Goal: Navigation & Orientation: Find specific page/section

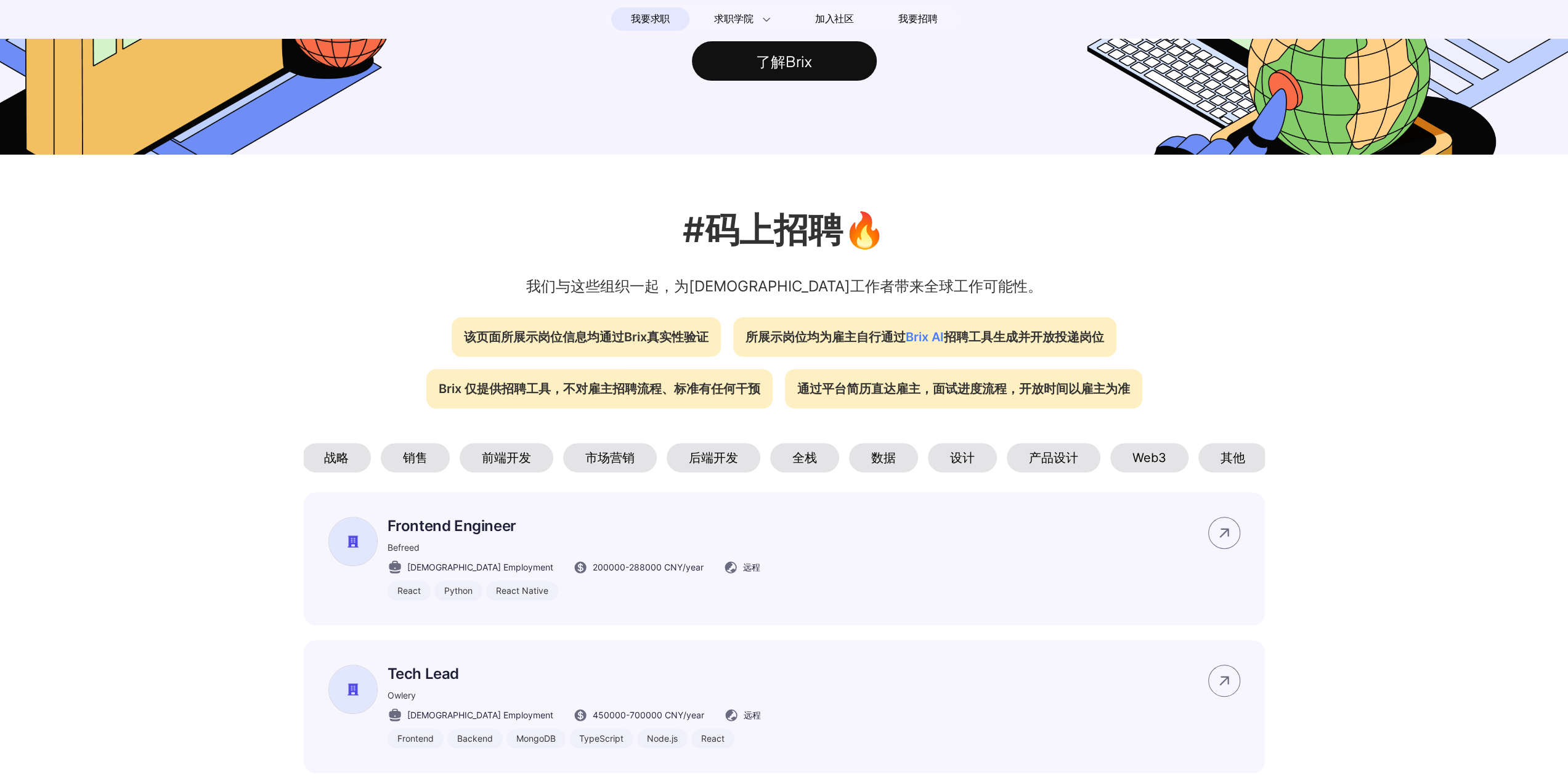
scroll to position [0, 82]
click at [871, 472] on div "数据" at bounding box center [881, 458] width 69 height 29
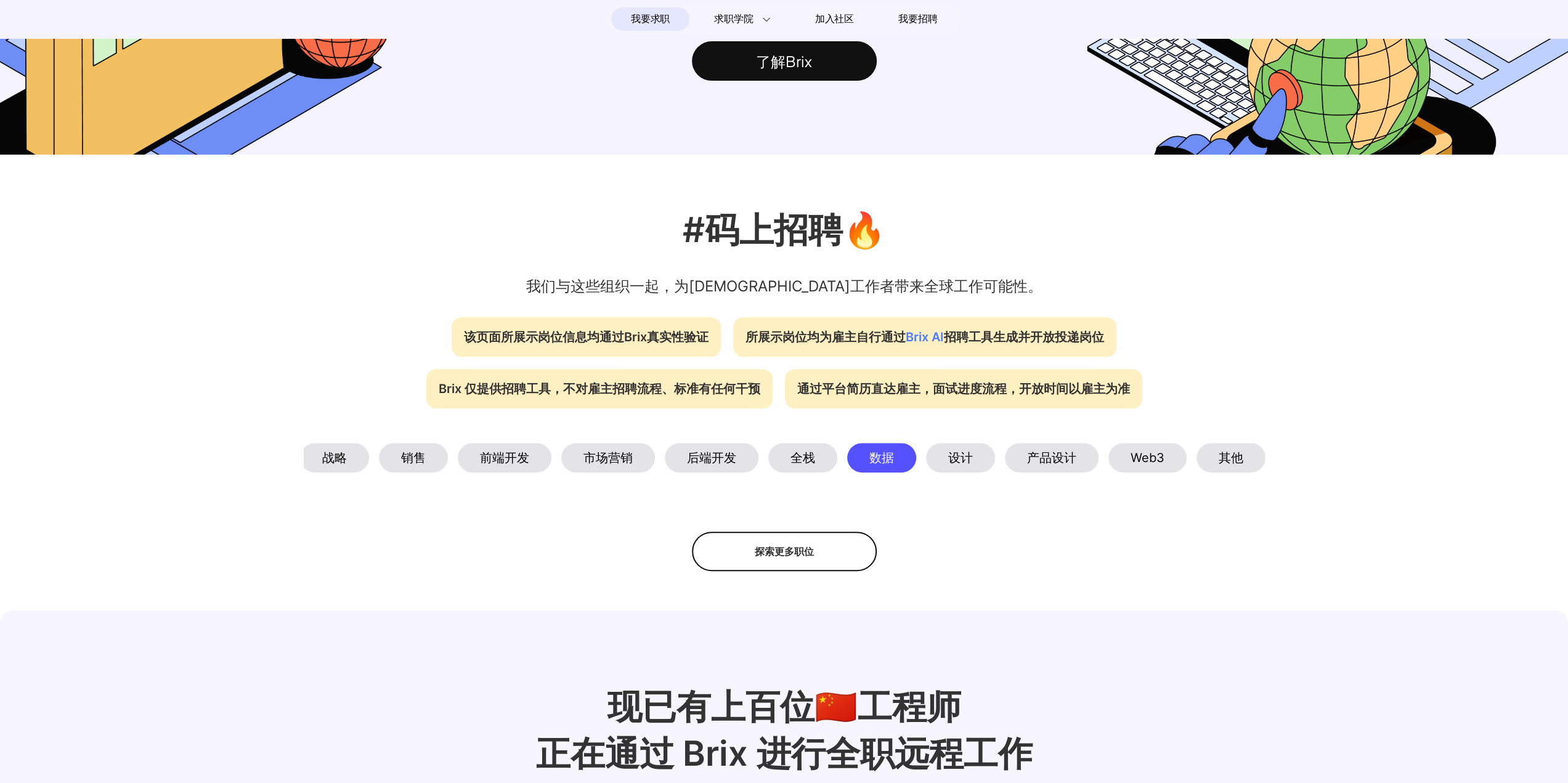
click at [956, 472] on div "设计" at bounding box center [960, 458] width 69 height 29
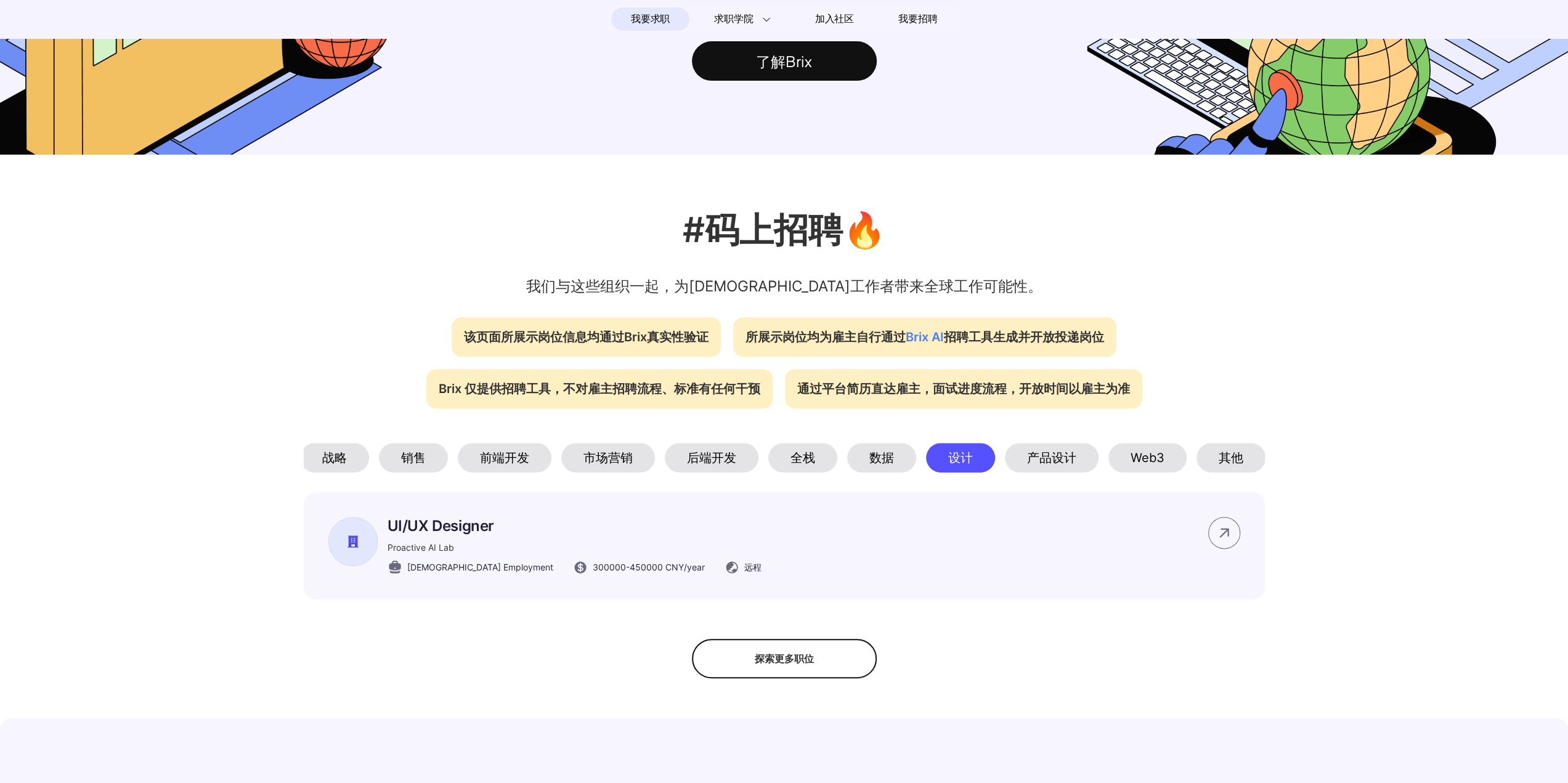
click at [1058, 472] on div "产品设计" at bounding box center [1052, 458] width 94 height 29
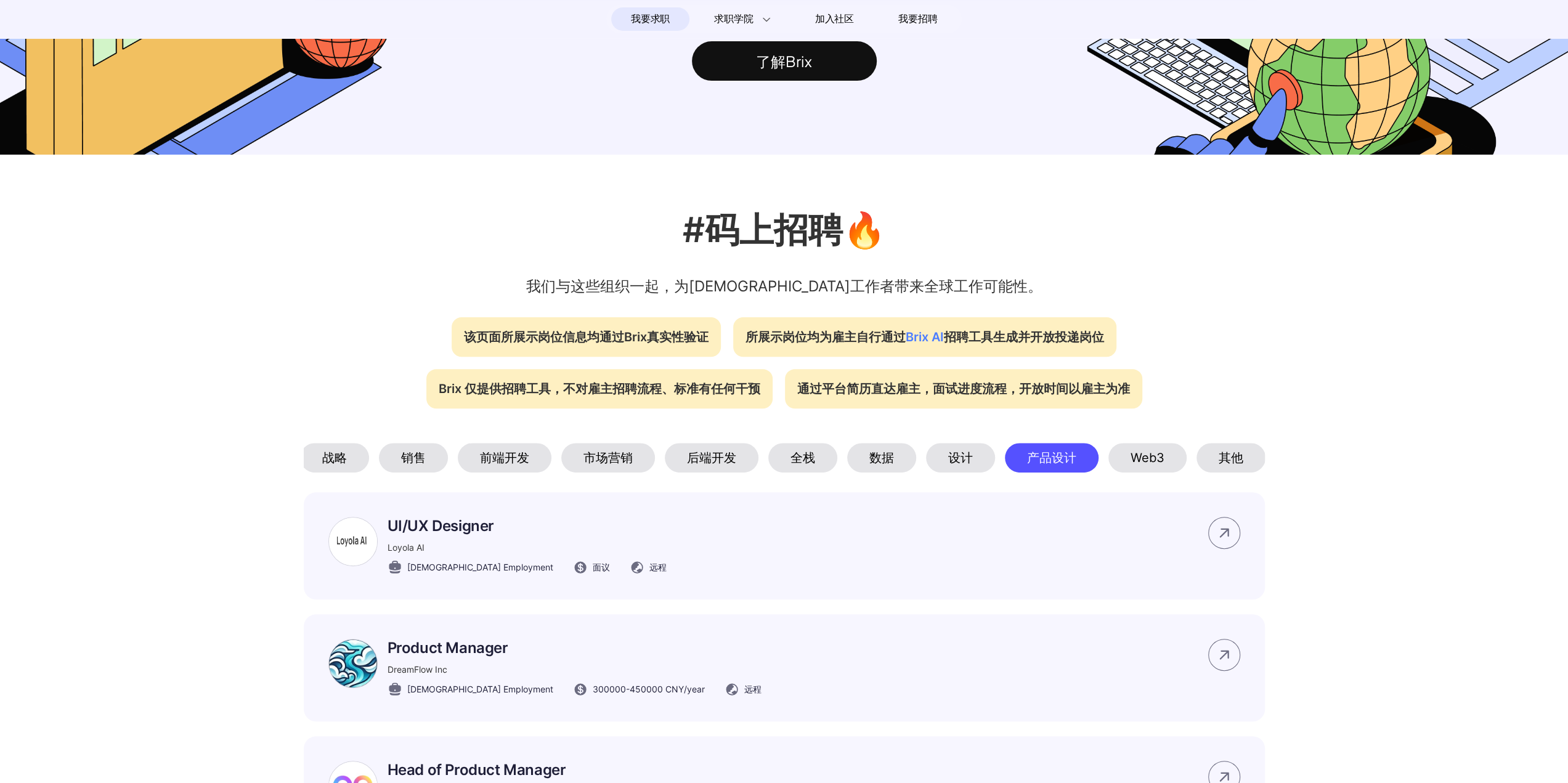
click at [1152, 465] on div "Web3" at bounding box center [1148, 458] width 78 height 29
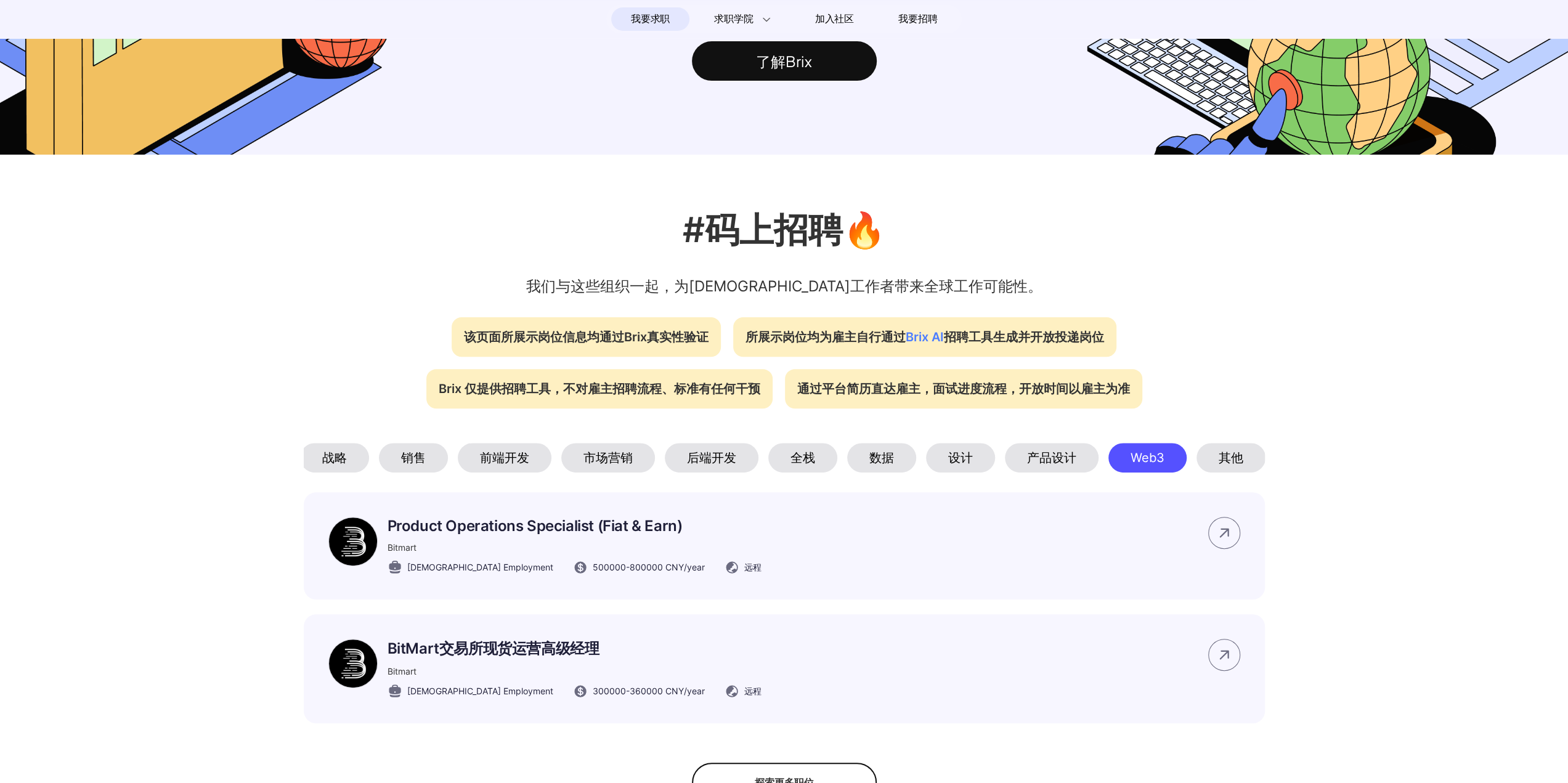
click at [1242, 463] on div "其他" at bounding box center [1231, 458] width 69 height 29
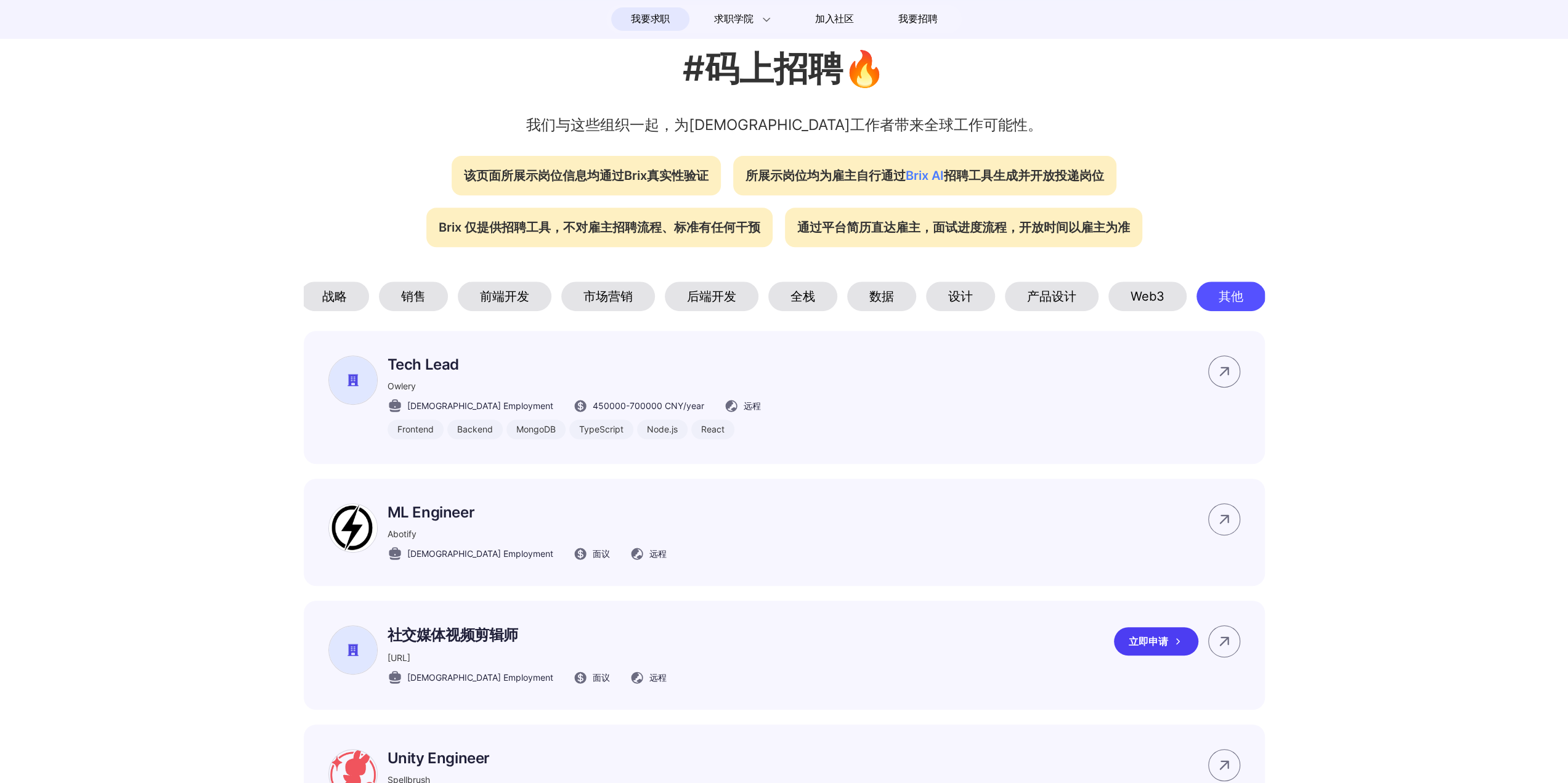
scroll to position [616, 0]
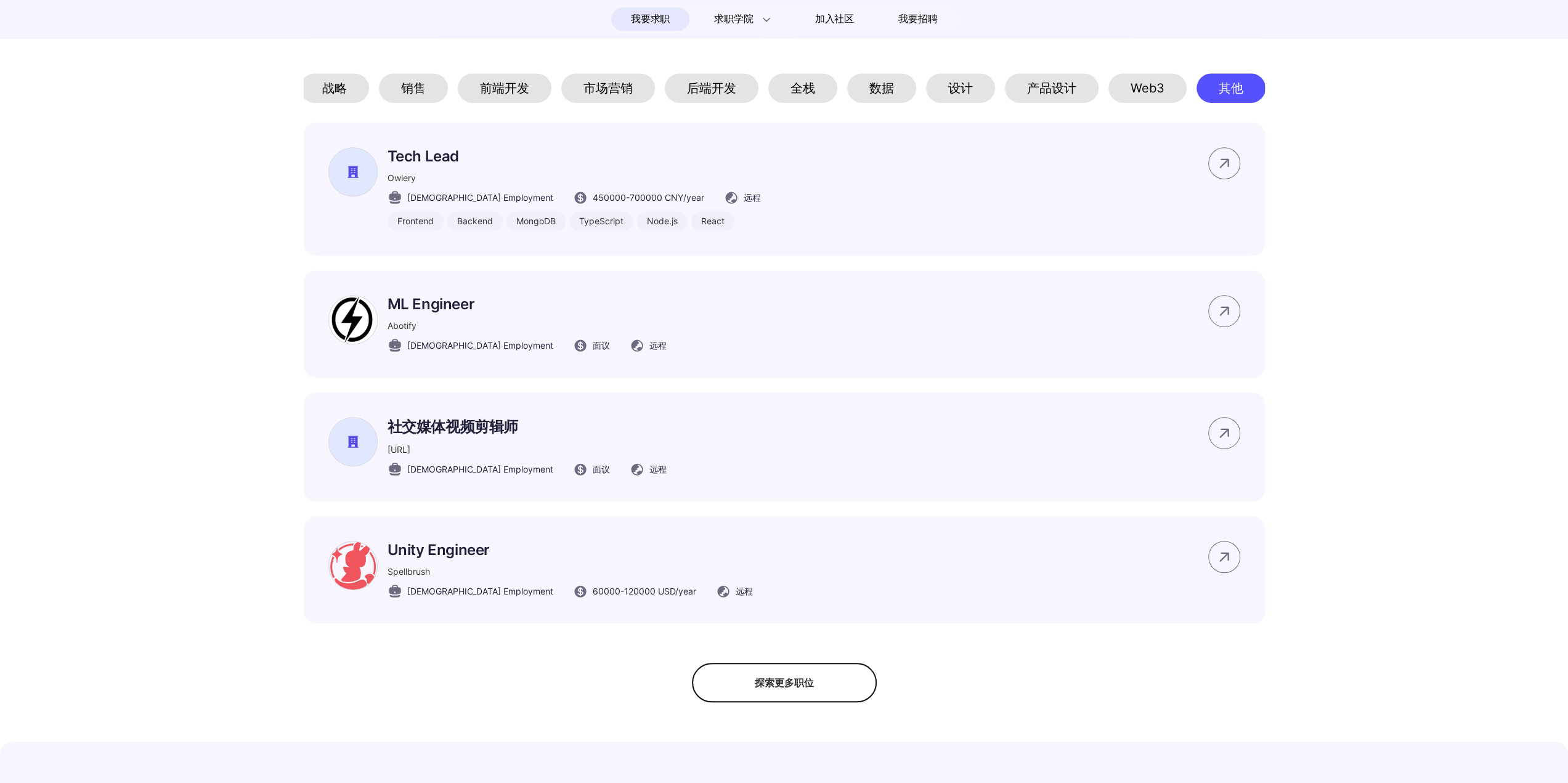
click at [784, 700] on div "探索更多职位" at bounding box center [784, 682] width 185 height 39
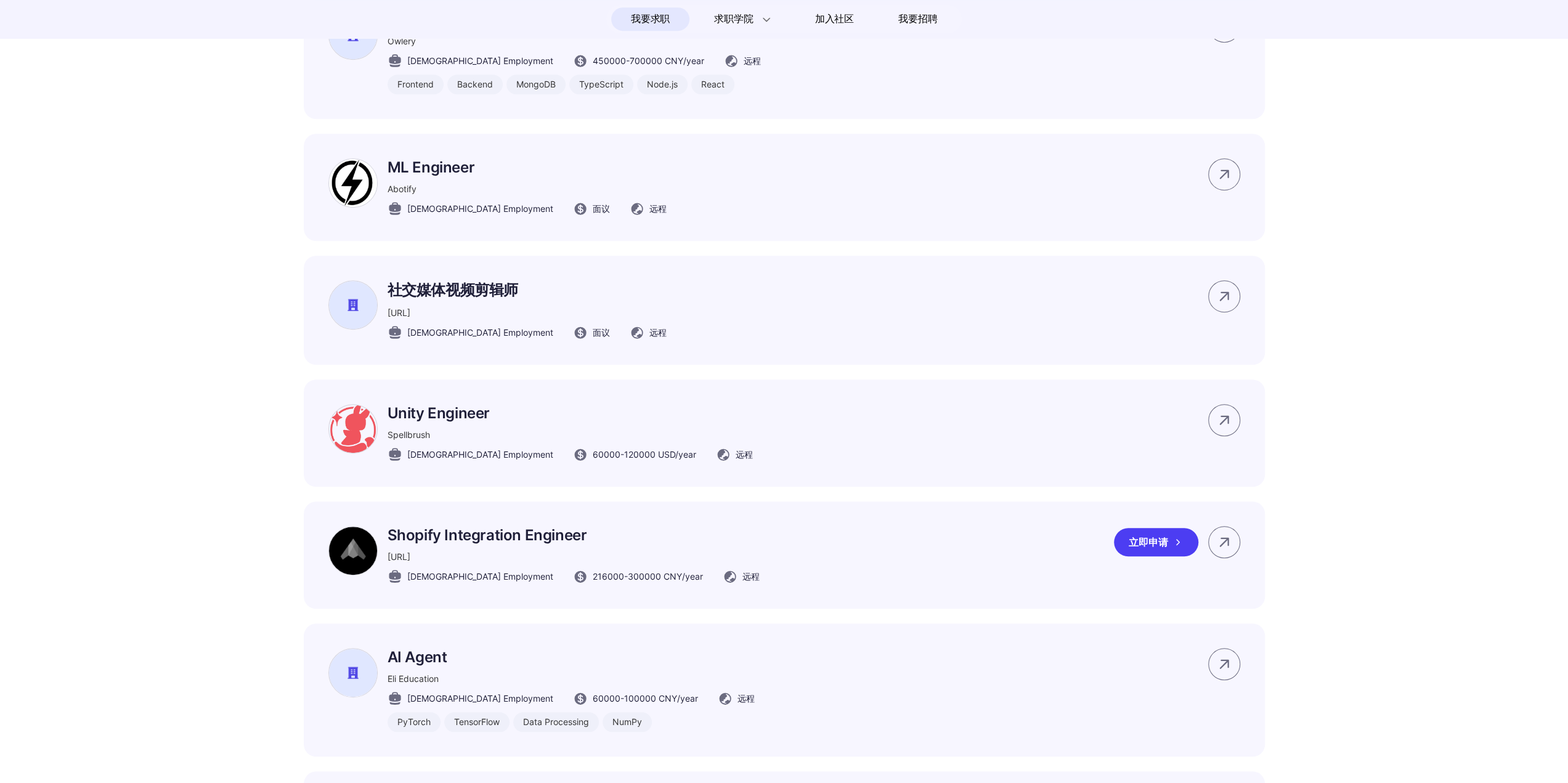
scroll to position [862, 0]
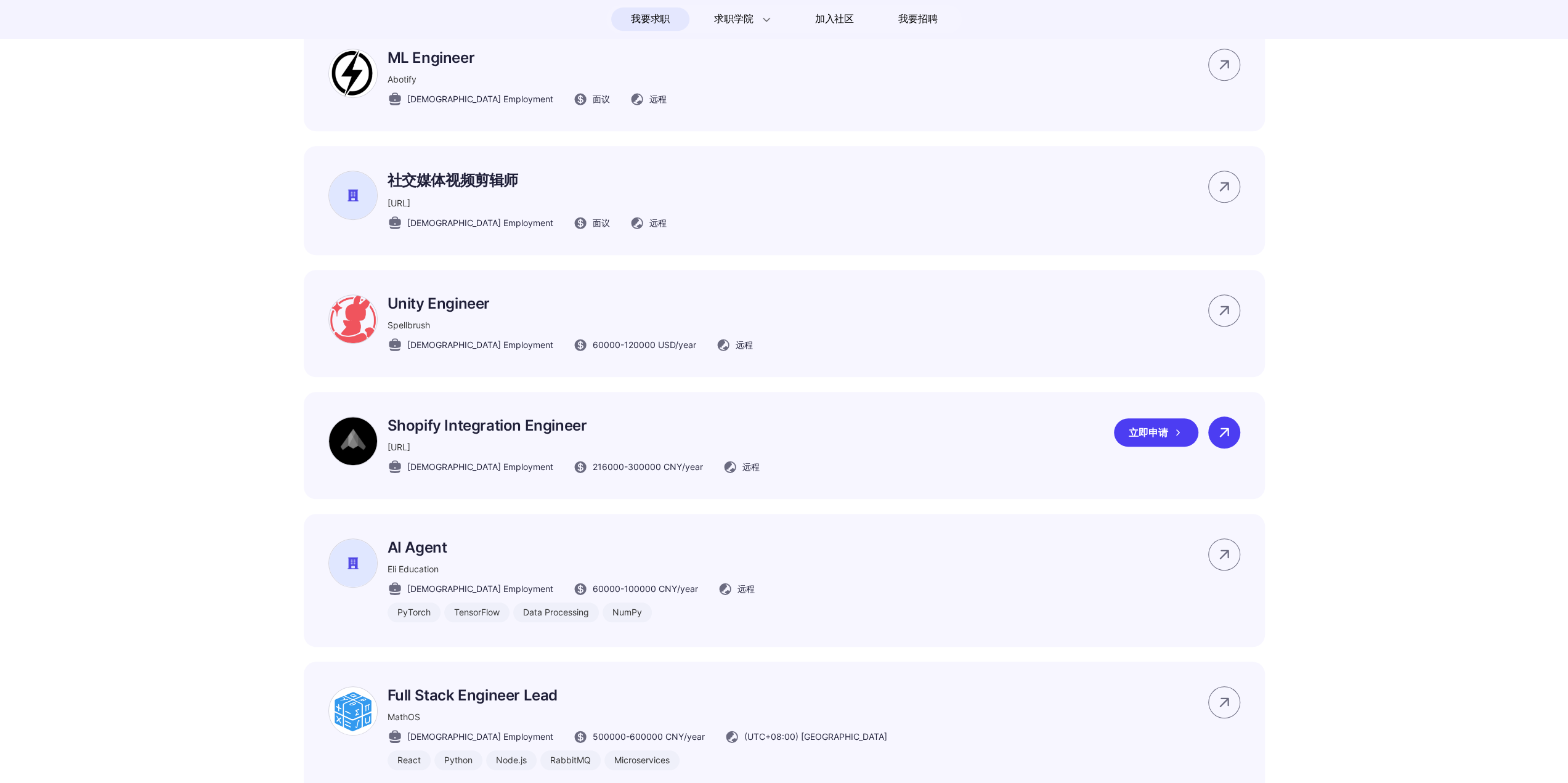
click at [1229, 442] on icon at bounding box center [1224, 432] width 19 height 19
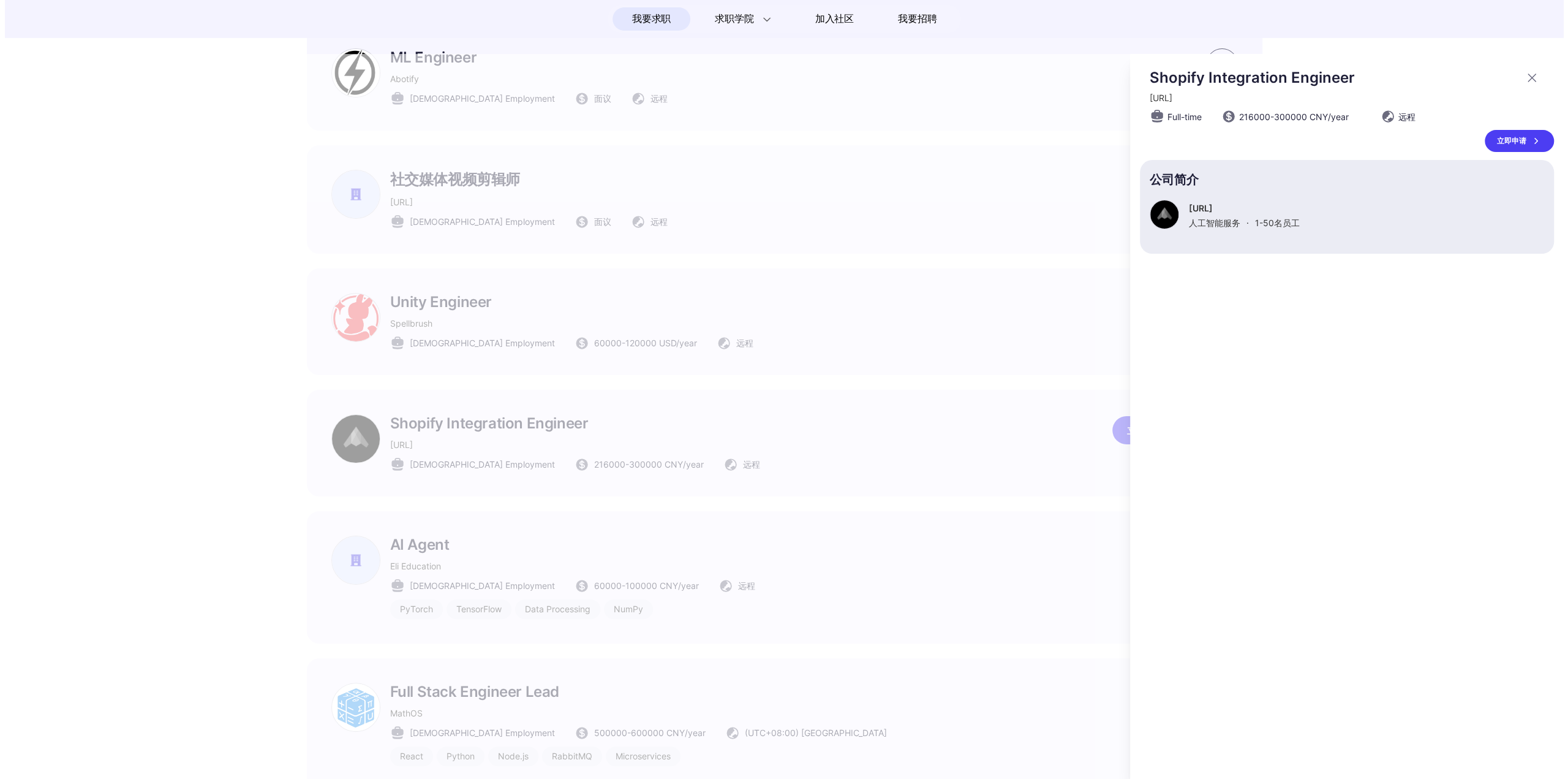
scroll to position [0, 0]
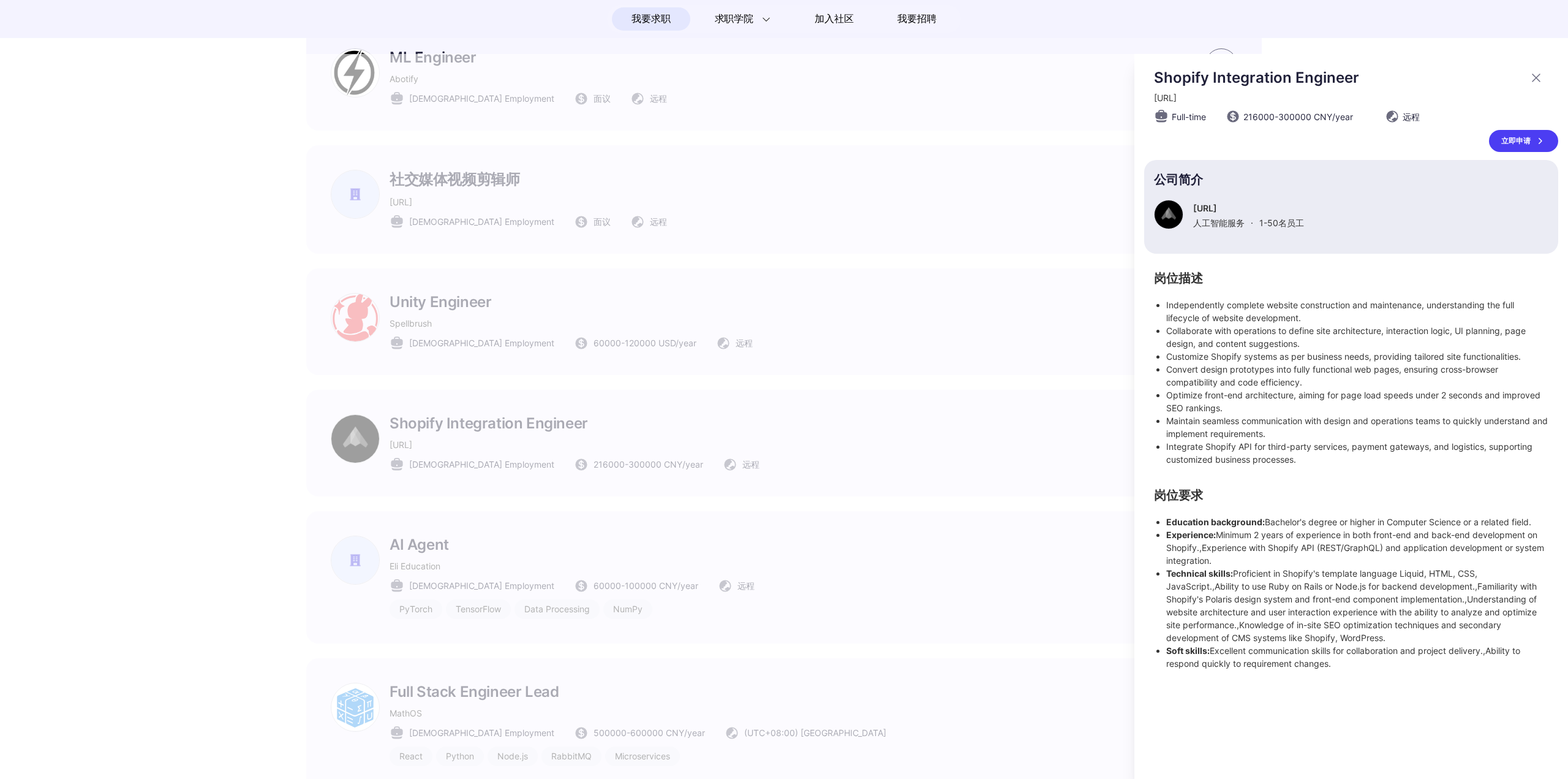
drag, startPoint x: 310, startPoint y: 585, endPoint x: 313, endPoint y: 579, distance: 6.7
click at [310, 584] on div at bounding box center [784, 416] width 1568 height 725
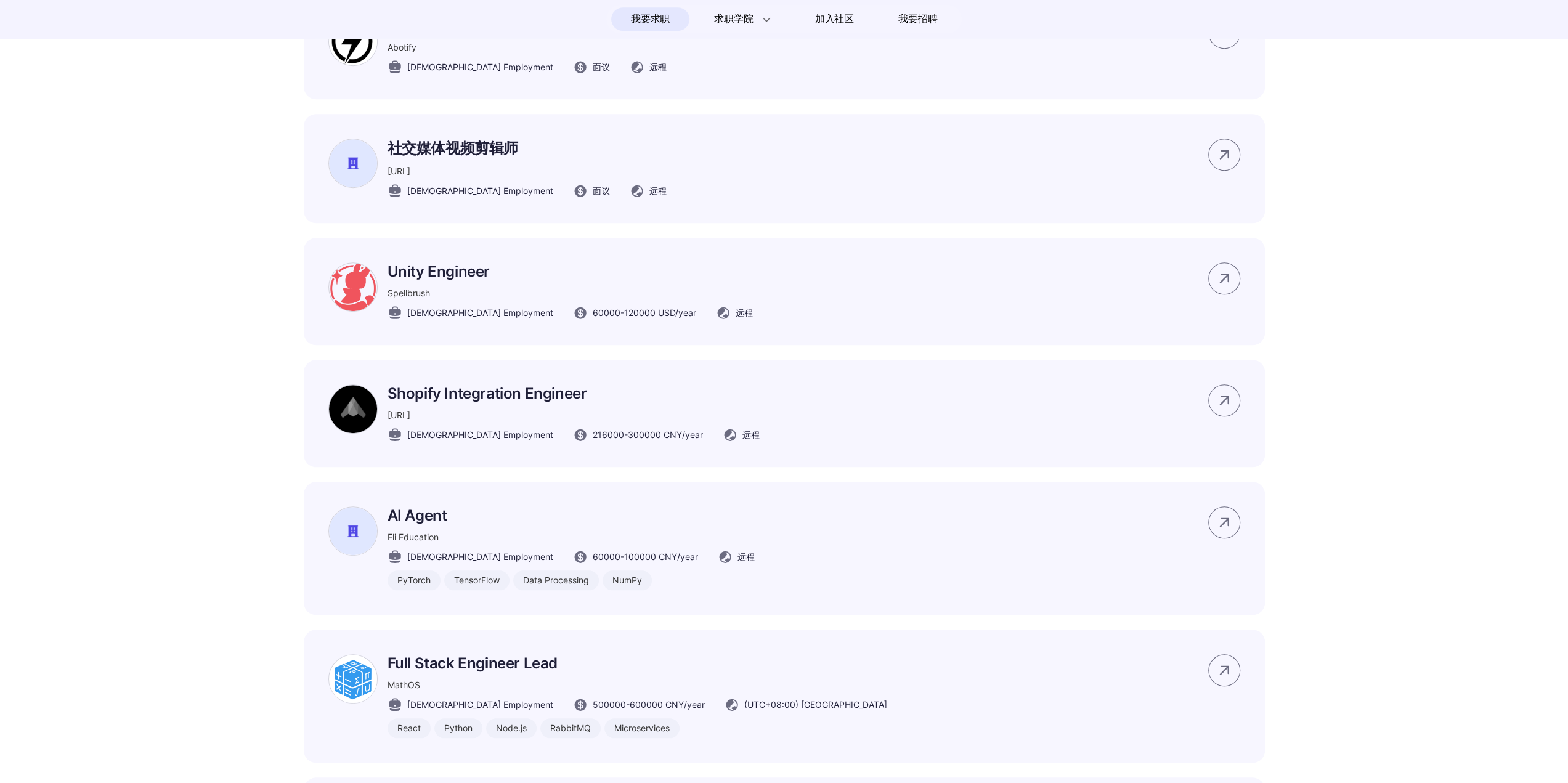
scroll to position [1170, 0]
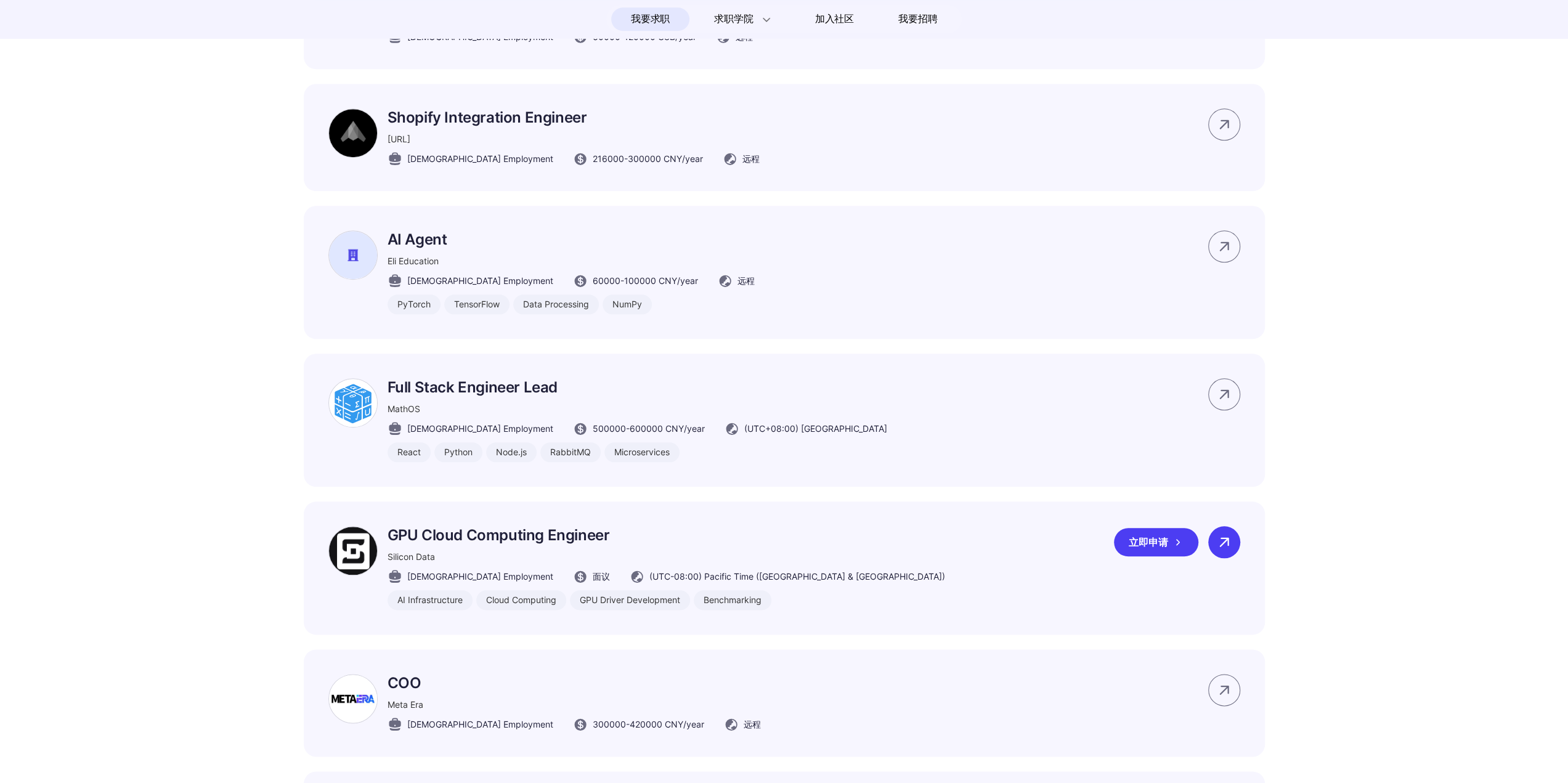
click at [1230, 552] on icon at bounding box center [1224, 542] width 19 height 19
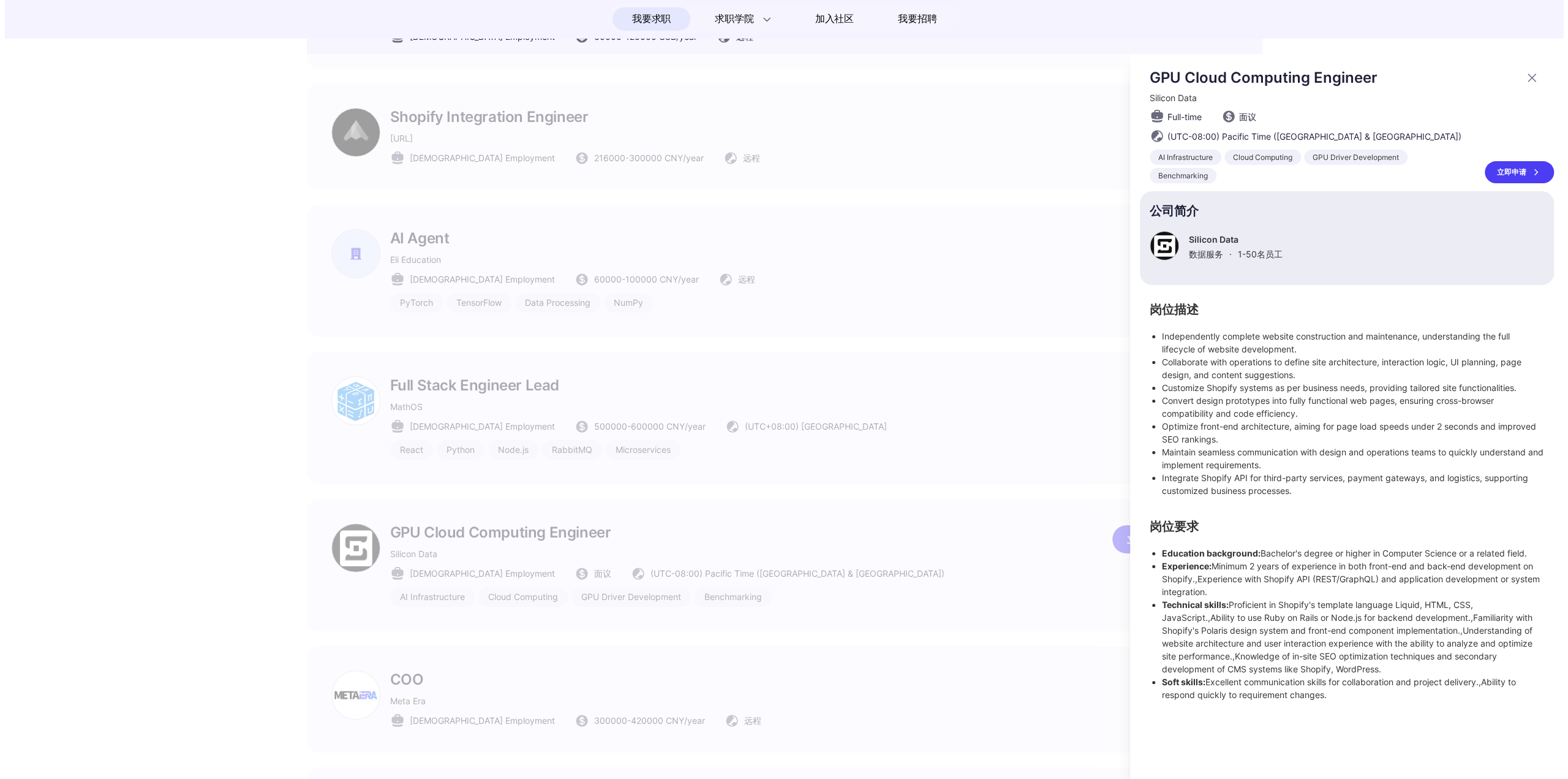
scroll to position [0, 0]
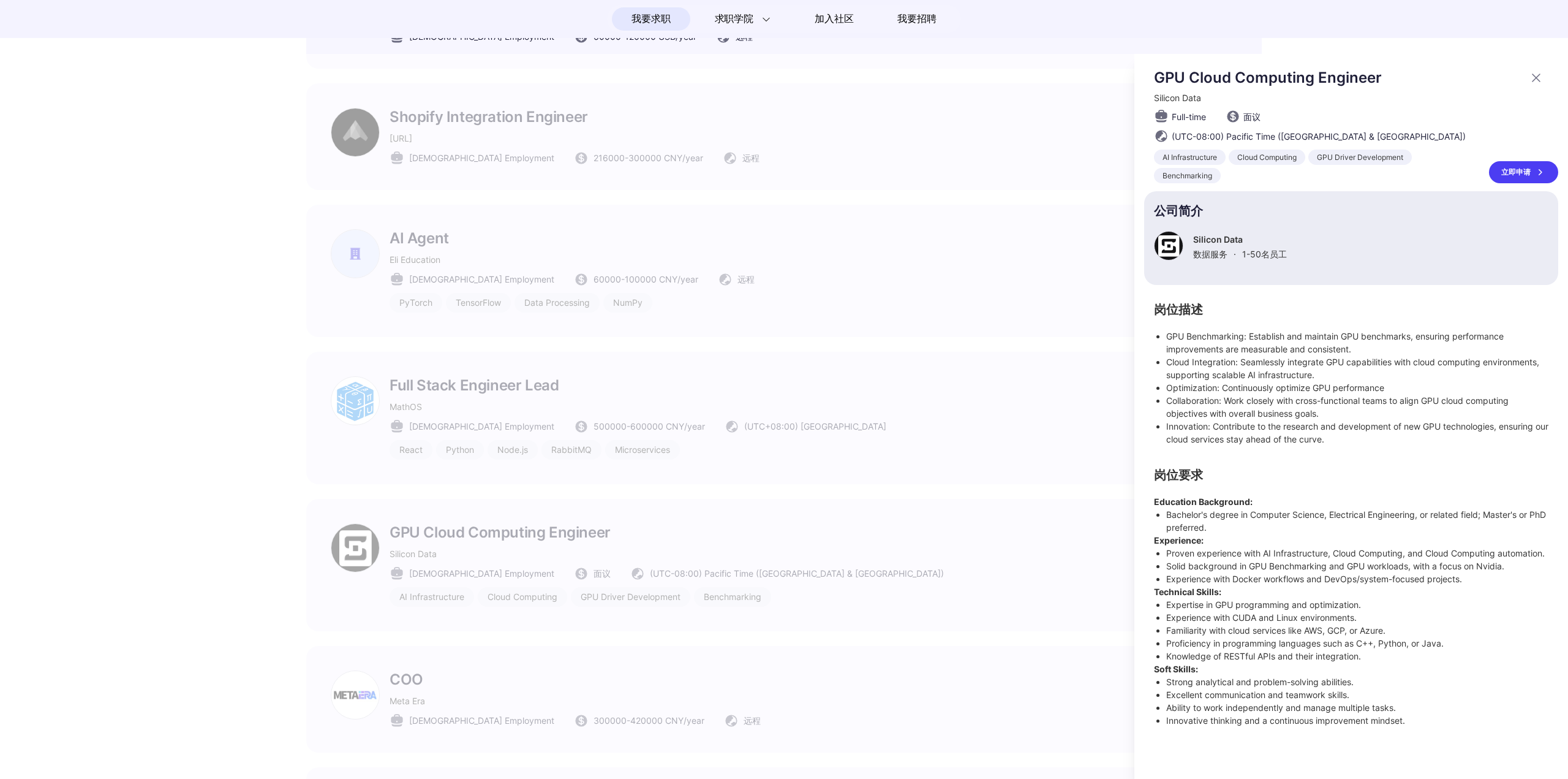
click at [209, 544] on div at bounding box center [784, 416] width 1568 height 725
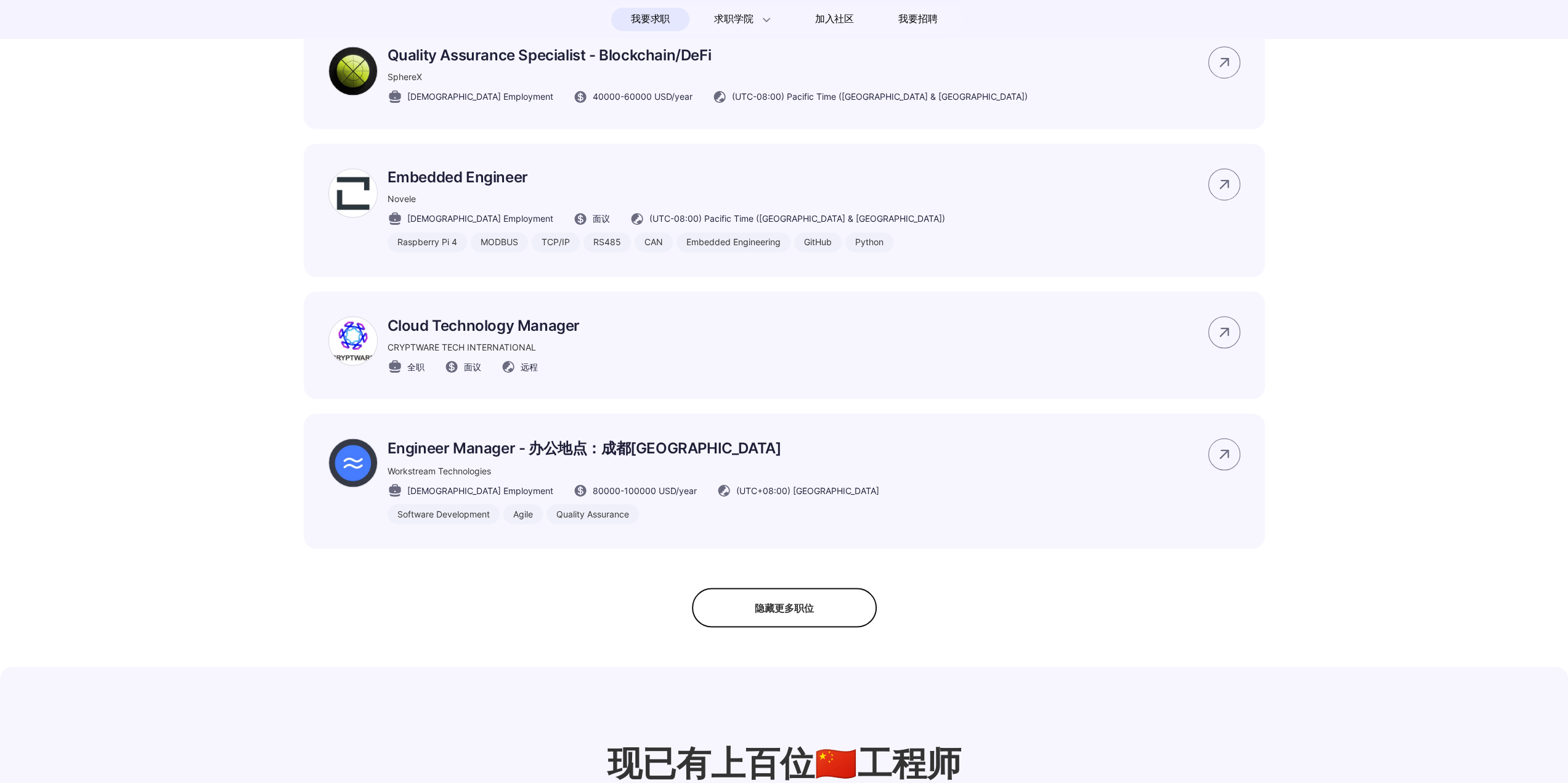
scroll to position [2156, 0]
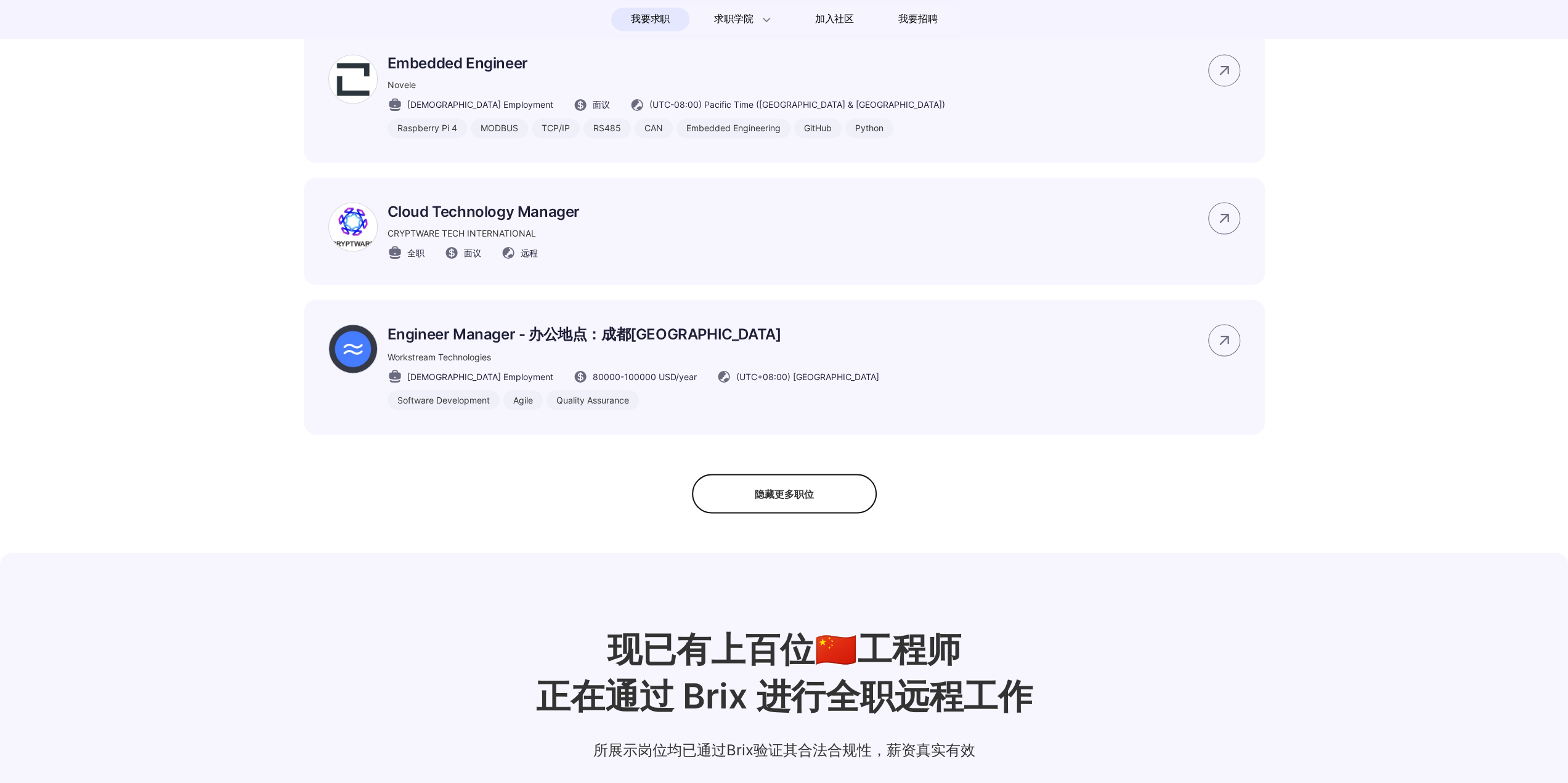
click at [796, 514] on div "隐藏更多职位" at bounding box center [784, 493] width 185 height 39
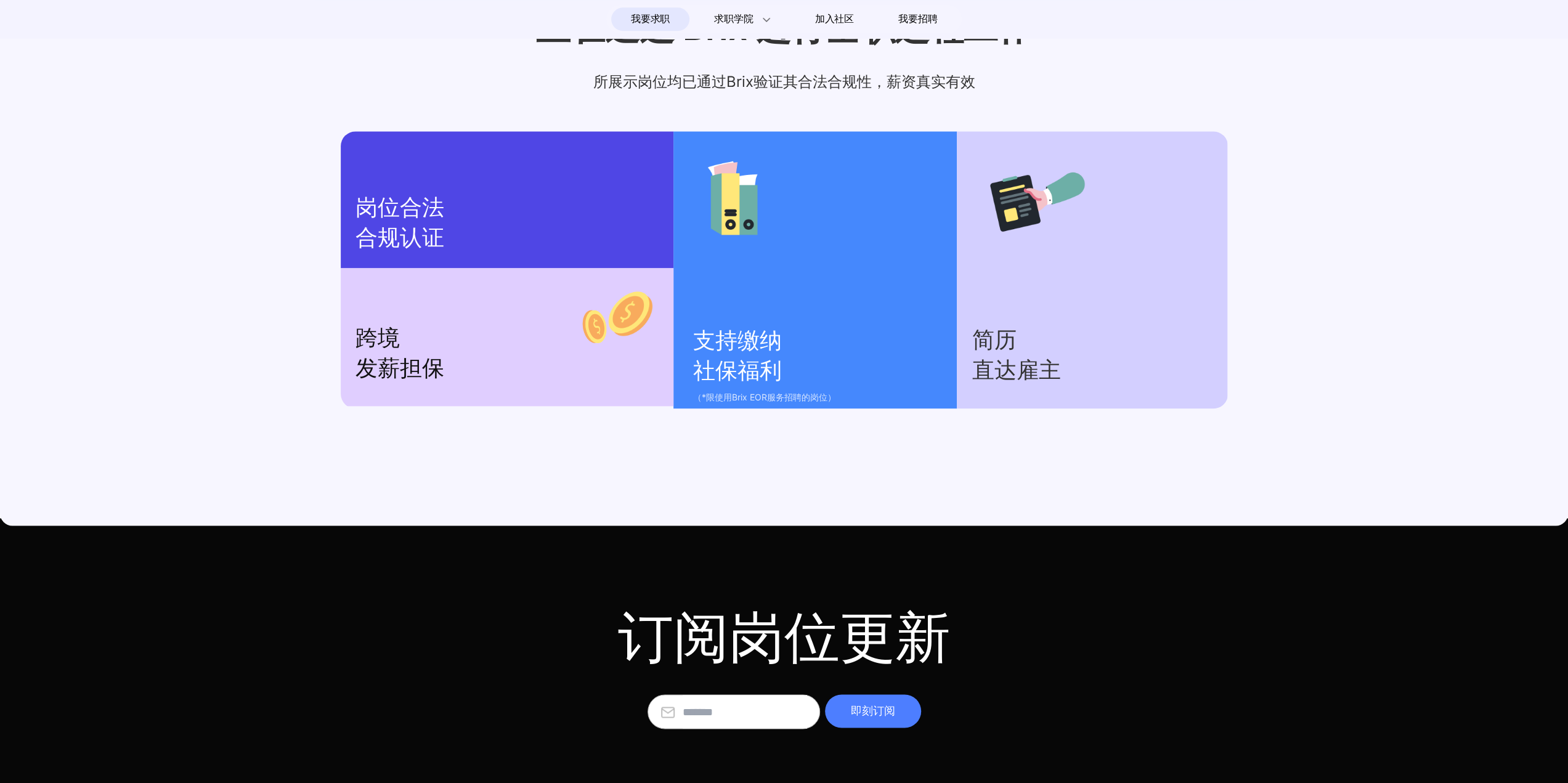
scroll to position [1504, 0]
drag, startPoint x: 729, startPoint y: 79, endPoint x: 752, endPoint y: 78, distance: 23.0
click at [752, 78] on p "所展示岗位均已通过Brix验证其合法合规性，薪资真实有效" at bounding box center [784, 82] width 1568 height 20
